Goal: Task Accomplishment & Management: Use online tool/utility

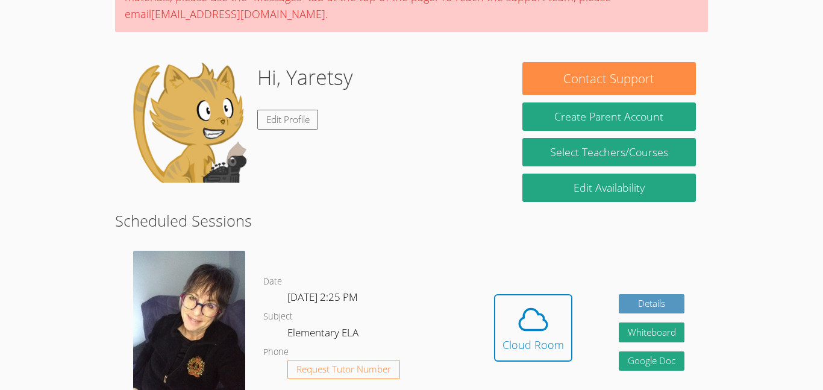
scroll to position [190, 0]
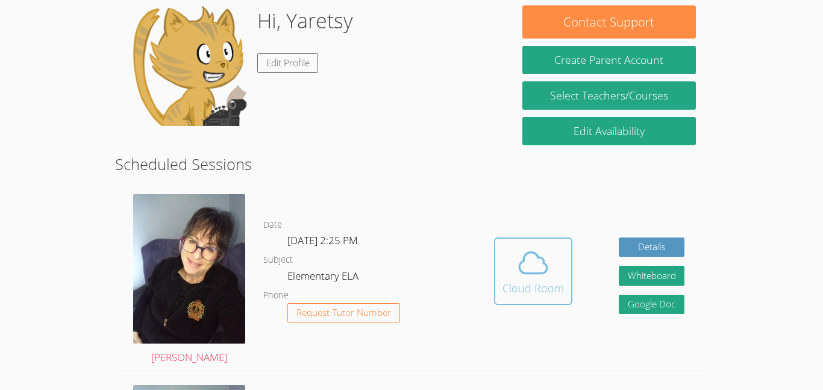
click at [517, 284] on div "Cloud Room" at bounding box center [532, 287] width 61 height 17
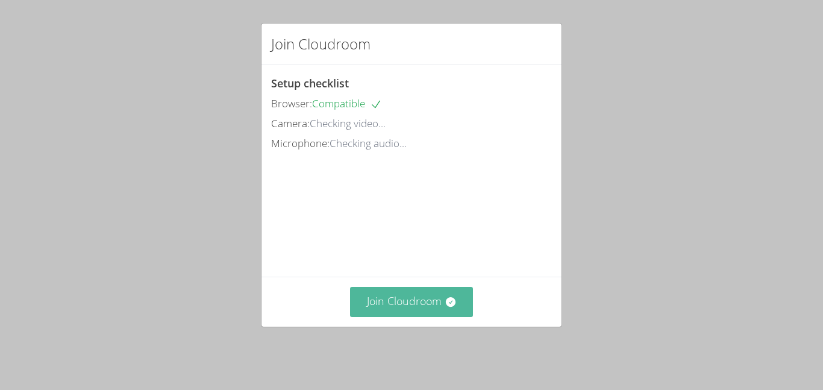
click at [380, 313] on button "Join Cloudroom" at bounding box center [411, 302] width 123 height 30
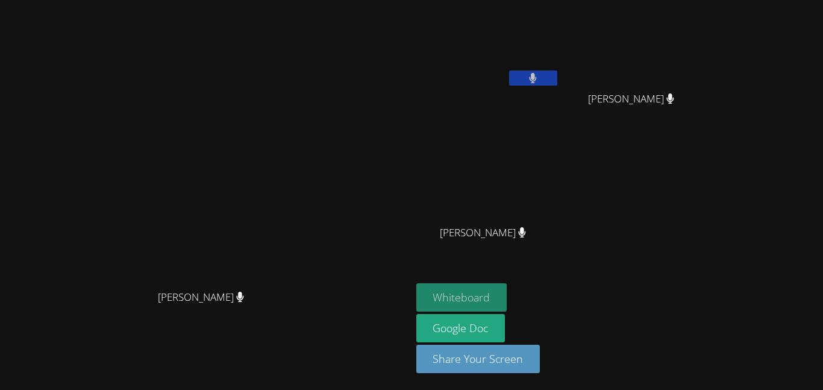
click at [507, 296] on button "Whiteboard" at bounding box center [461, 297] width 91 height 28
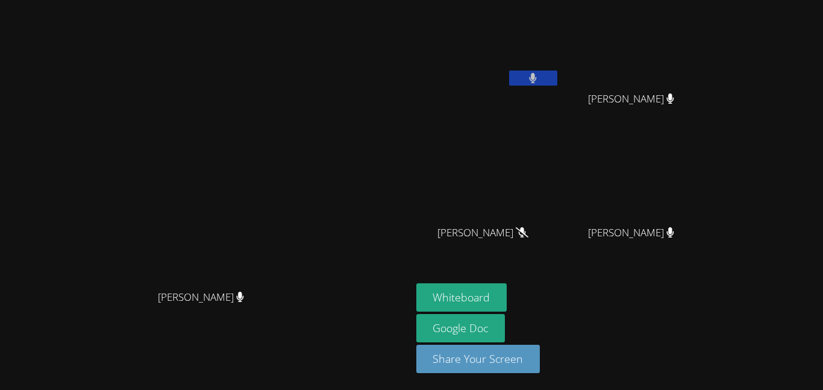
click at [557, 70] on button at bounding box center [533, 77] width 48 height 15
click at [557, 79] on button at bounding box center [533, 77] width 48 height 15
click at [557, 81] on button at bounding box center [533, 77] width 48 height 15
click at [557, 83] on button at bounding box center [533, 77] width 48 height 15
click at [557, 79] on button at bounding box center [533, 77] width 48 height 15
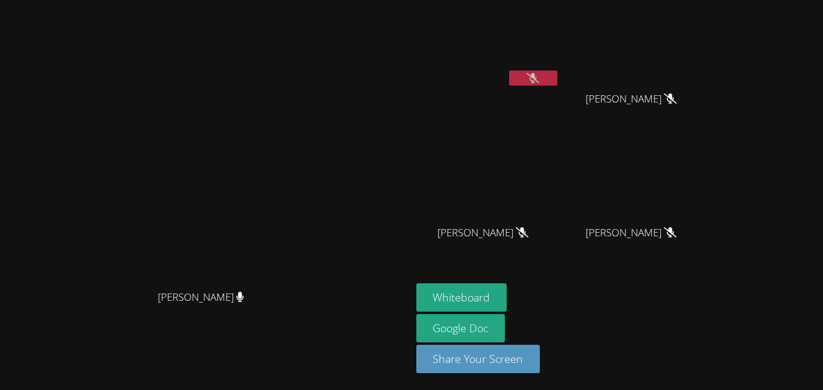
click at [557, 83] on button at bounding box center [533, 77] width 48 height 15
click at [557, 70] on button at bounding box center [533, 77] width 48 height 15
click at [539, 79] on icon at bounding box center [532, 78] width 13 height 10
click at [537, 76] on icon at bounding box center [533, 78] width 8 height 10
click at [557, 84] on button at bounding box center [533, 77] width 48 height 15
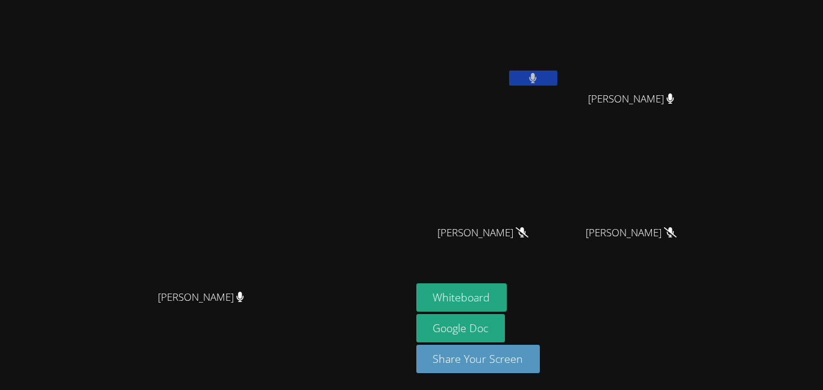
click at [537, 78] on icon at bounding box center [532, 78] width 7 height 10
click at [539, 76] on icon at bounding box center [532, 78] width 13 height 10
click at [537, 80] on icon at bounding box center [532, 78] width 7 height 10
click at [557, 75] on button at bounding box center [533, 77] width 48 height 15
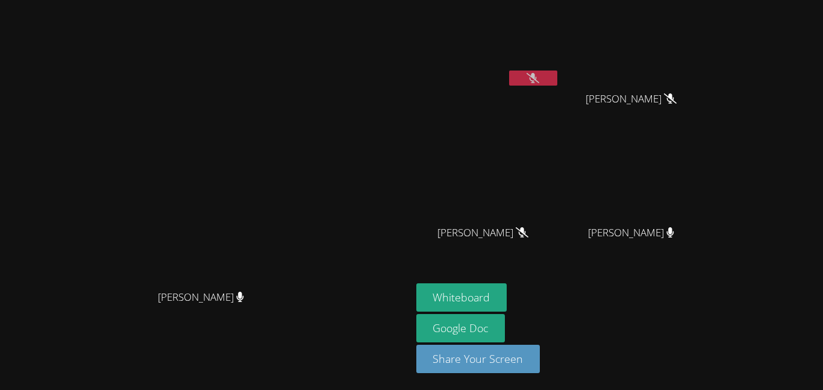
click at [557, 84] on button at bounding box center [533, 77] width 48 height 15
click at [557, 70] on button at bounding box center [533, 77] width 48 height 15
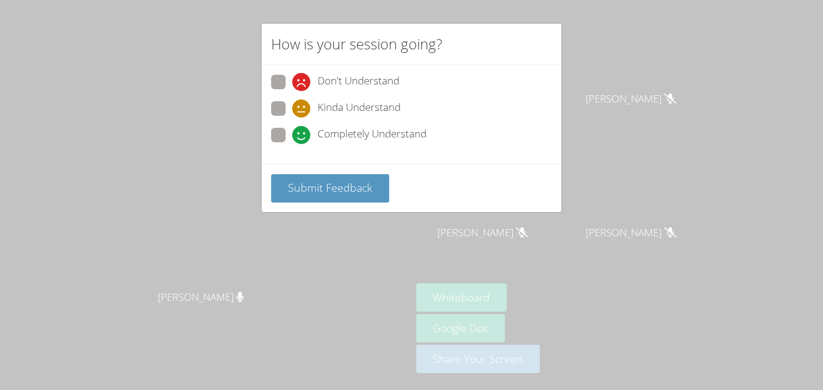
click at [396, 139] on span "Completely Understand" at bounding box center [371, 135] width 109 height 18
click at [302, 138] on input "Completely Understand" at bounding box center [297, 133] width 10 height 10
radio input "true"
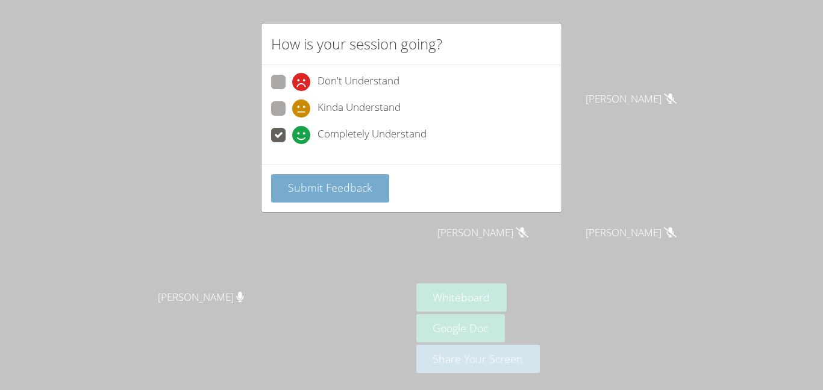
click at [356, 187] on span "Submit Feedback" at bounding box center [330, 187] width 84 height 14
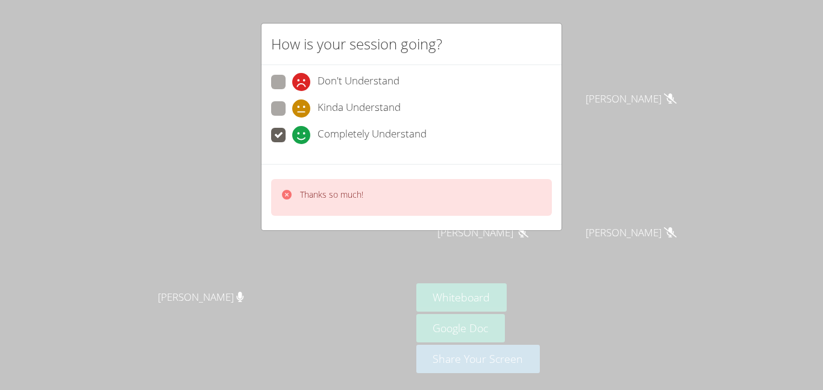
click at [574, 160] on div "How is your session going? Don't Understand Kinda Understand Completely Underst…" at bounding box center [411, 195] width 823 height 390
click at [643, 73] on div "How is your session going? Don't Understand Kinda Understand Completely Underst…" at bounding box center [411, 195] width 823 height 390
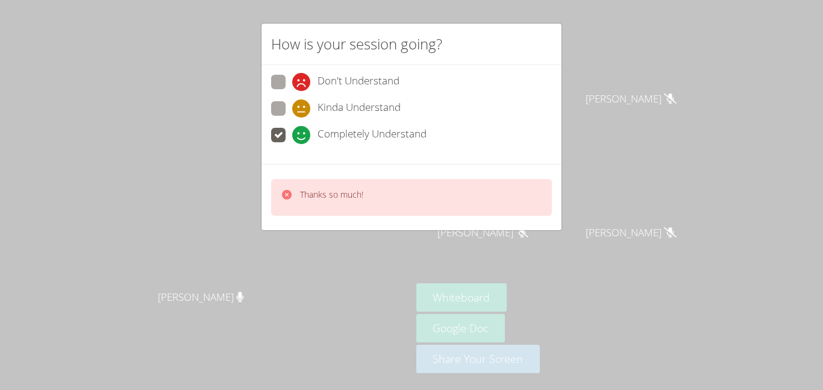
click at [643, 73] on div "How is your session going? Don't Understand Kinda Understand Completely Underst…" at bounding box center [411, 195] width 823 height 390
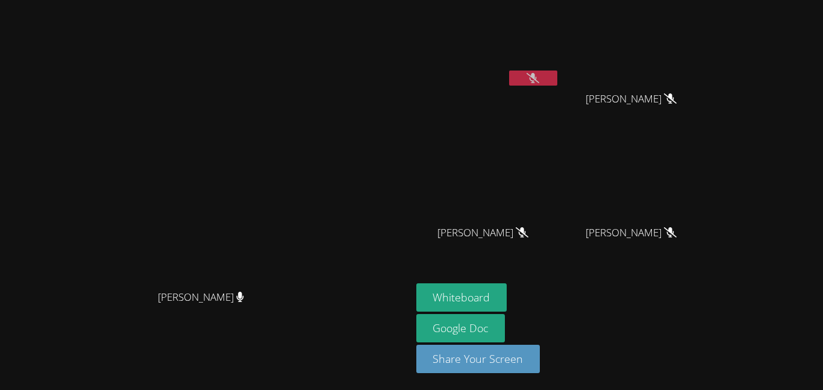
click at [539, 73] on icon at bounding box center [532, 78] width 13 height 10
click at [557, 78] on button at bounding box center [533, 77] width 48 height 15
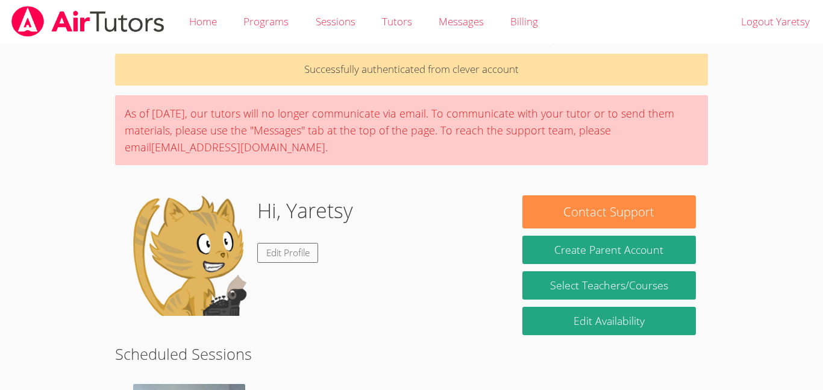
scroll to position [190, 0]
